Goal: Task Accomplishment & Management: Use online tool/utility

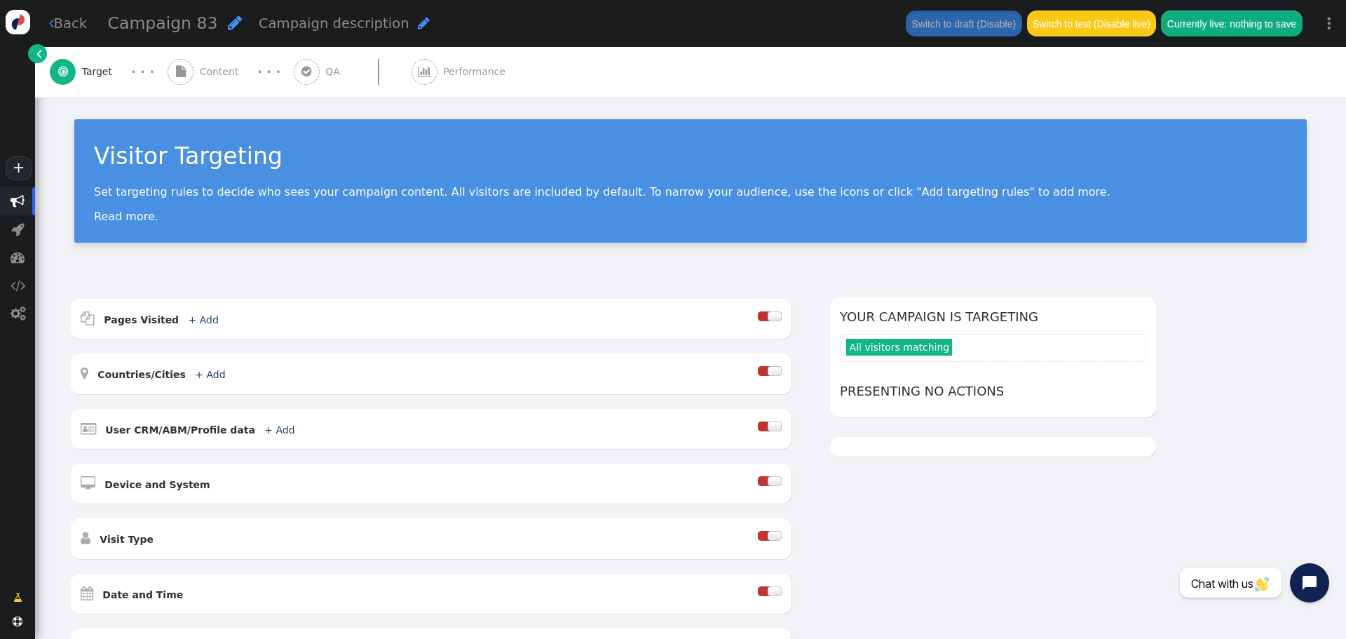
click at [187, 69] on span "" at bounding box center [181, 72] width 26 height 26
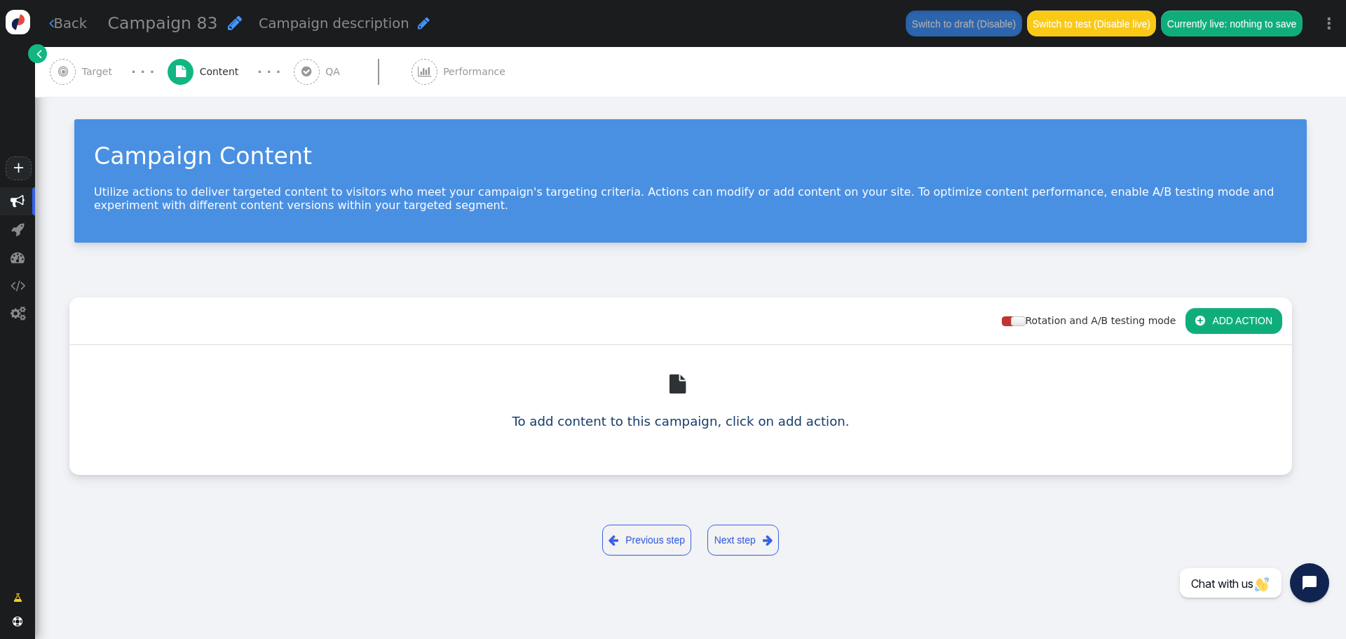
click at [1240, 331] on button " ADD ACTION" at bounding box center [1234, 320] width 97 height 25
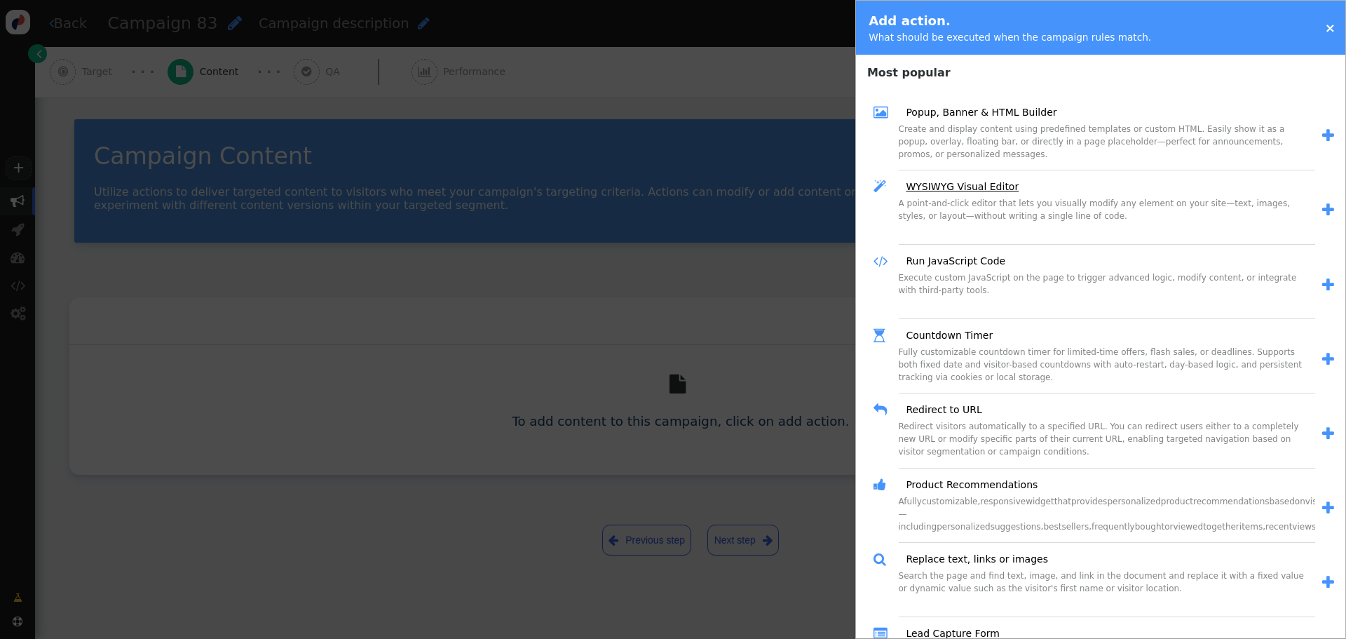
click at [945, 190] on link "WYSIWYG Visual Editor" at bounding box center [957, 186] width 123 height 15
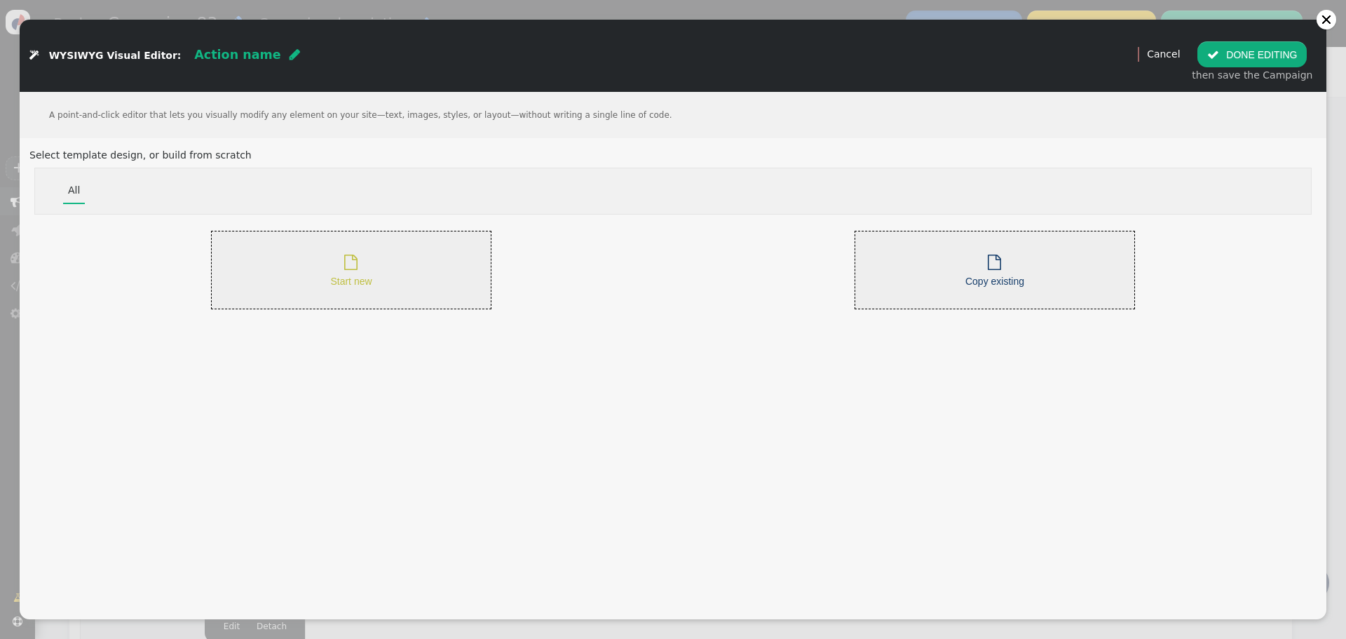
click at [386, 284] on div " Start new" at bounding box center [351, 270] width 280 height 79
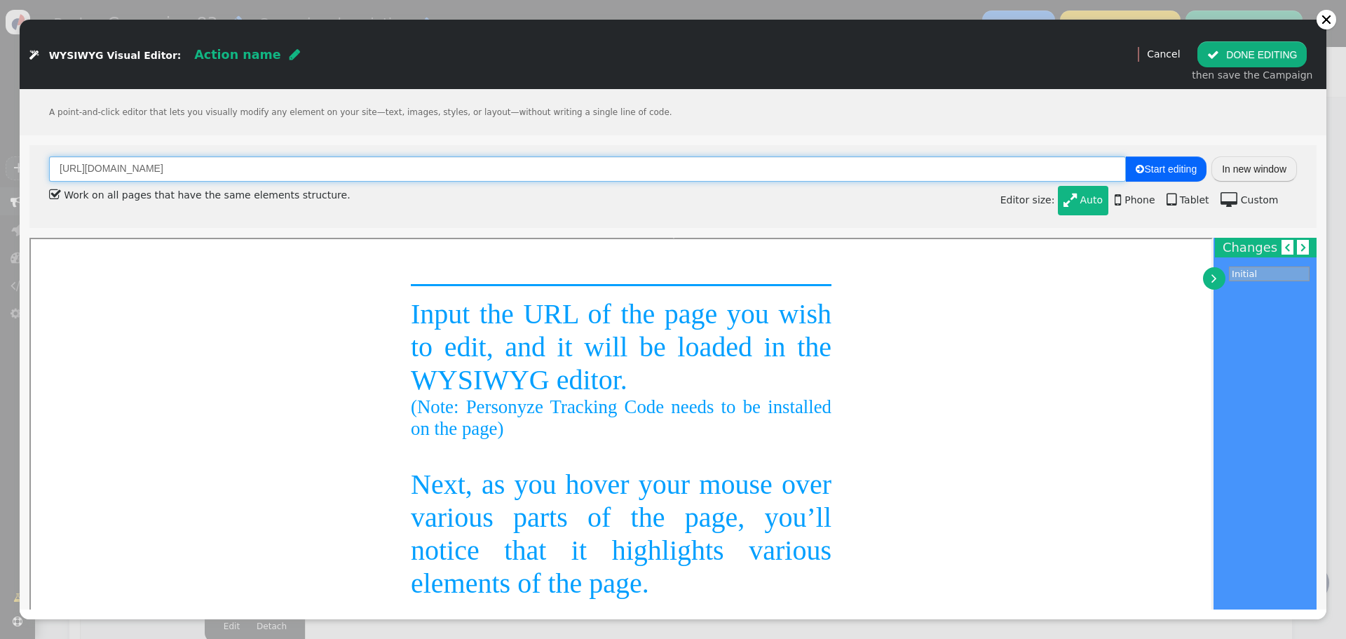
click at [313, 159] on input "[URL][DOMAIN_NAME]" at bounding box center [587, 168] width 1077 height 25
click at [306, 173] on input "[URL][DOMAIN_NAME]" at bounding box center [587, 168] width 1077 height 25
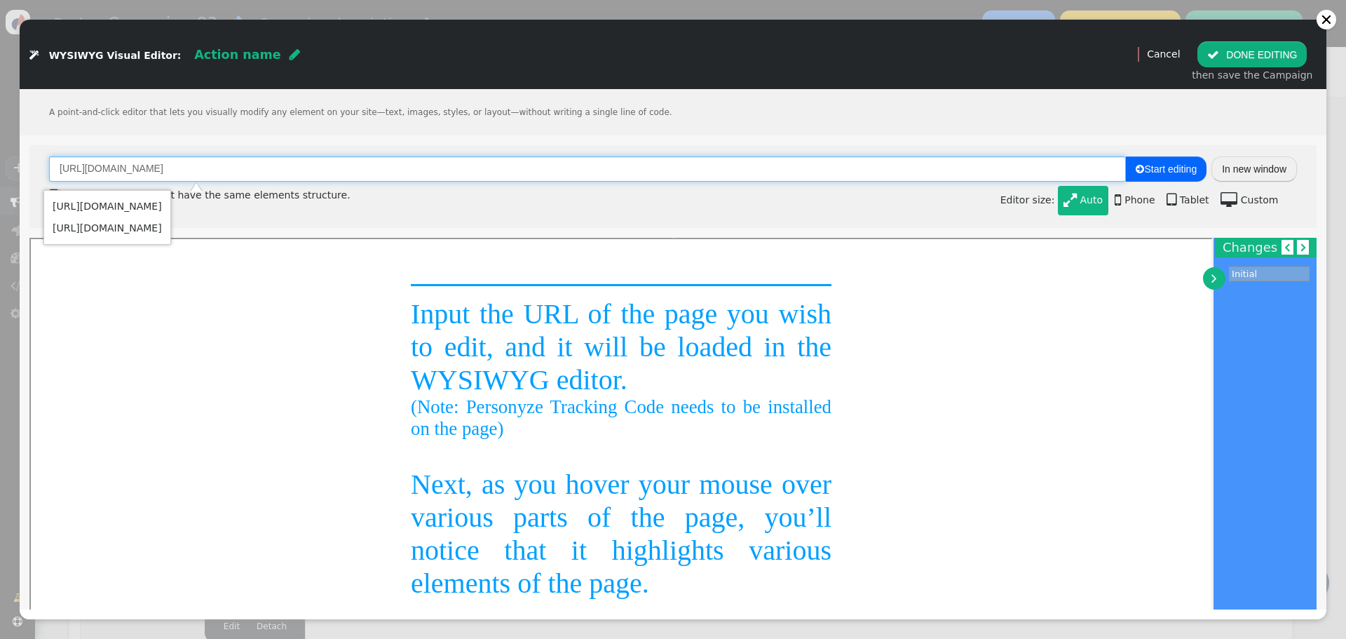
paste input "nl_NL/basket/index/"
type input "[URL][DOMAIN_NAME]"
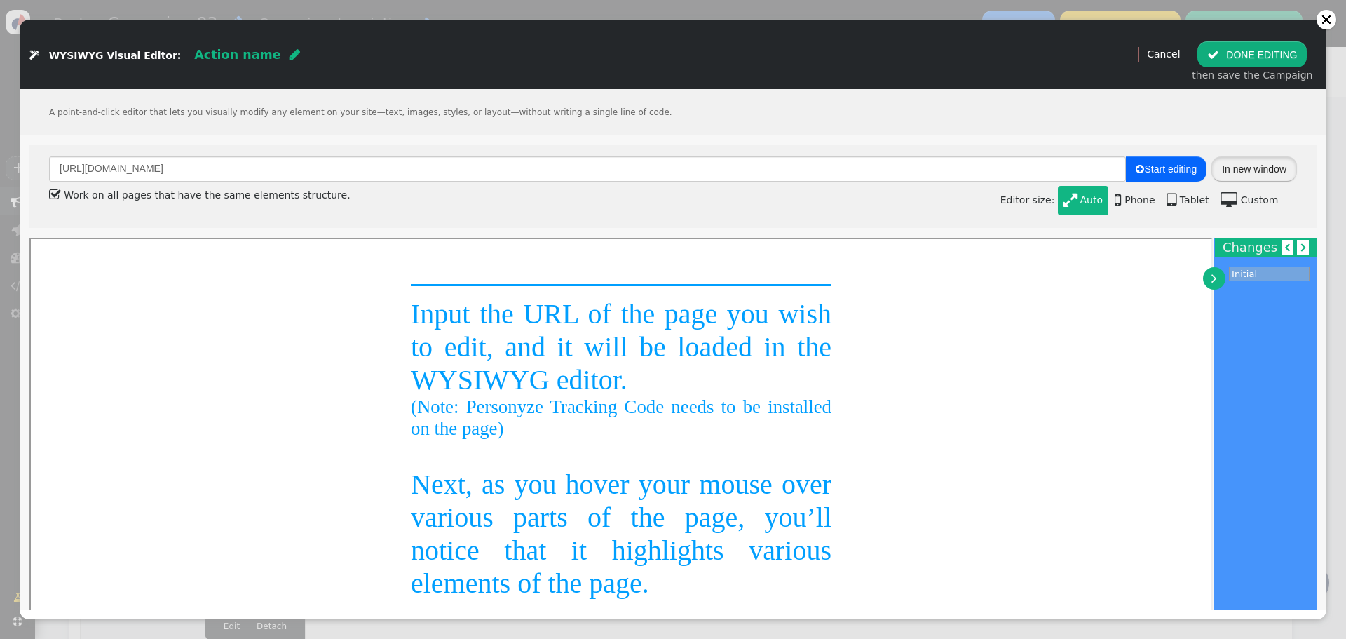
click at [1216, 169] on button "In new window" at bounding box center [1255, 168] width 86 height 25
